Goal: Find specific page/section: Find specific page/section

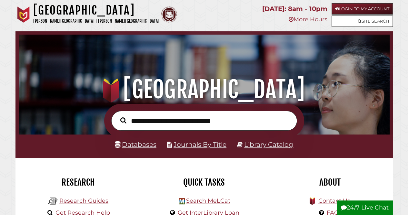
scroll to position [32, 0]
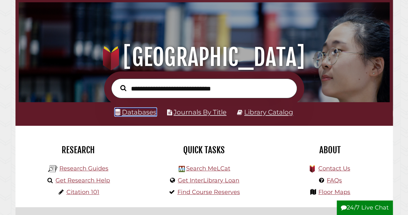
click at [132, 114] on link "Databases" at bounding box center [136, 112] width 42 height 8
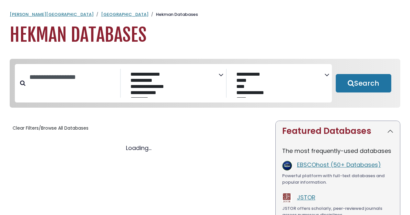
select select "Database Subject Filter"
select select "Database Vendors Filter"
select select "Database Subject Filter"
select select "Database Vendors Filter"
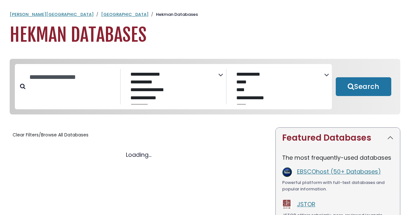
select select "Database Subject Filter"
select select "Database Vendors Filter"
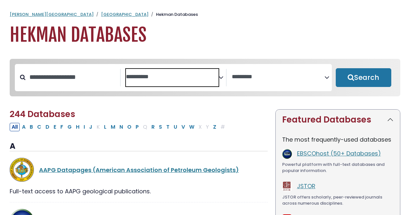
click at [163, 85] on span "Search filters" at bounding box center [172, 77] width 93 height 17
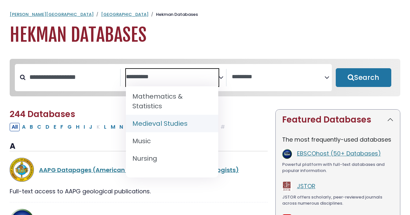
scroll to position [452, 0]
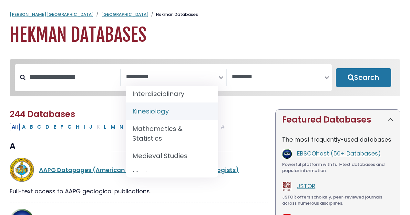
select select "*****"
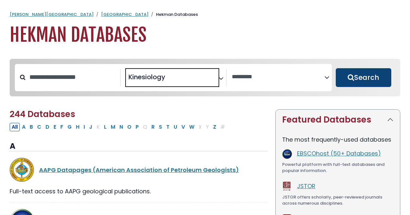
click at [354, 87] on button "Search" at bounding box center [364, 77] width 56 height 19
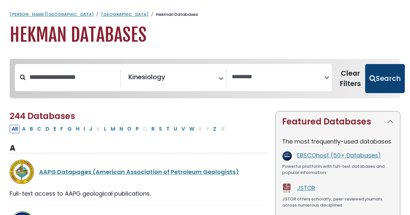
select select "Database Vendors Filter"
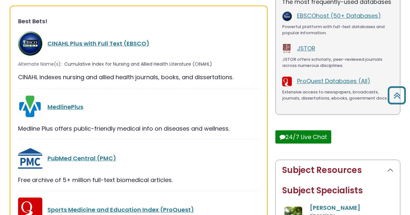
scroll to position [161, 0]
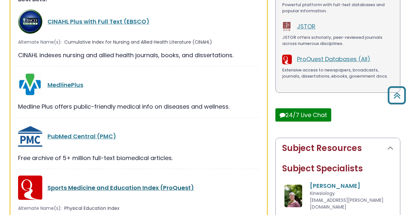
click at [135, 185] on link "Sports Medicine and Education Index (ProQuest)" at bounding box center [120, 187] width 147 height 8
